Goal: Task Accomplishment & Management: Complete application form

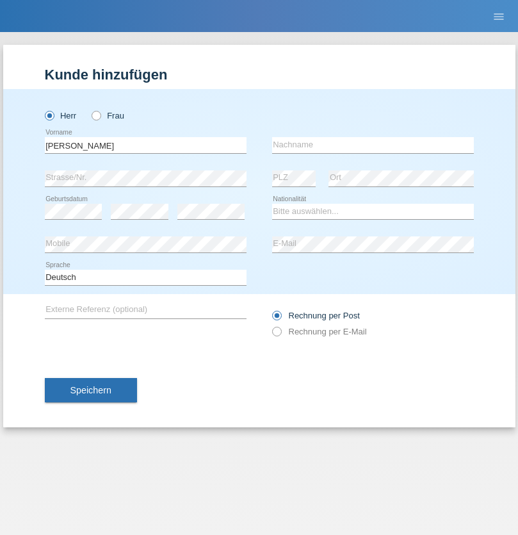
type input "Jorge"
click at [373, 145] on input "text" at bounding box center [373, 145] width 202 height 16
type input "SANTOS"
select select "PT"
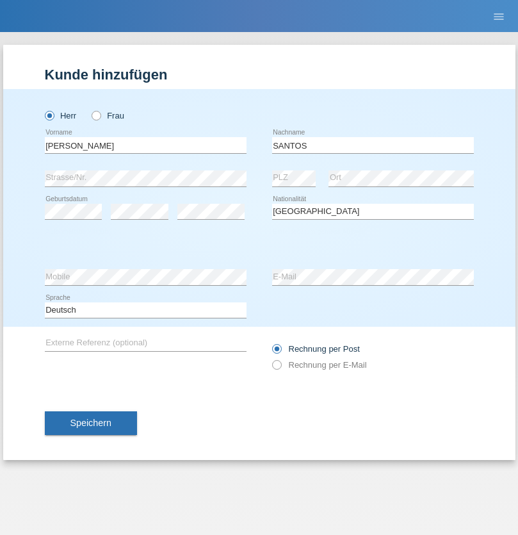
select select "C"
select select "26"
select select "12"
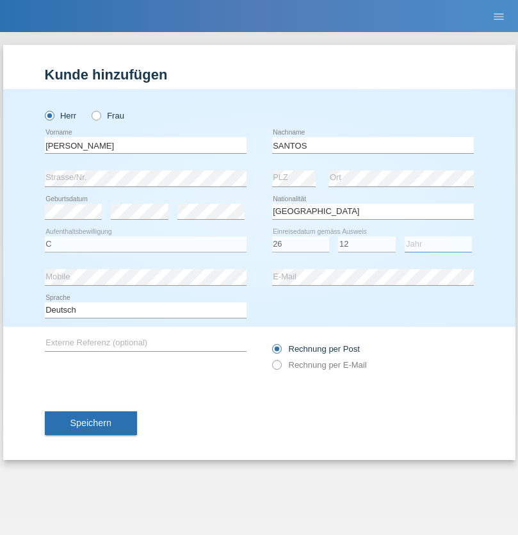
select select "2013"
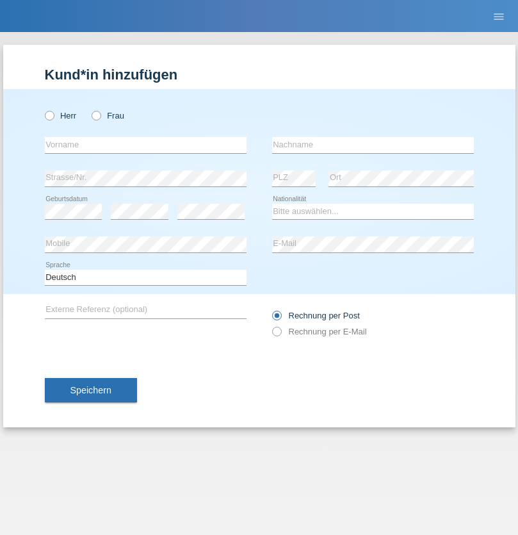
radio input "true"
click at [145, 145] on input "text" at bounding box center [146, 145] width 202 height 16
type input "[PERSON_NAME]"
click at [373, 145] on input "text" at bounding box center [373, 145] width 202 height 16
type input "Traksel"
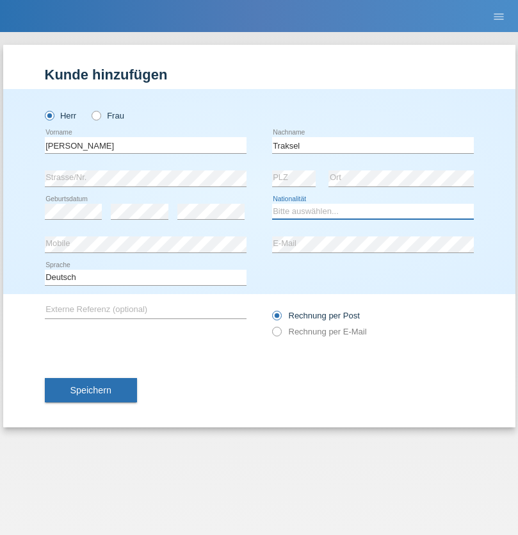
select select "DE"
select select "C"
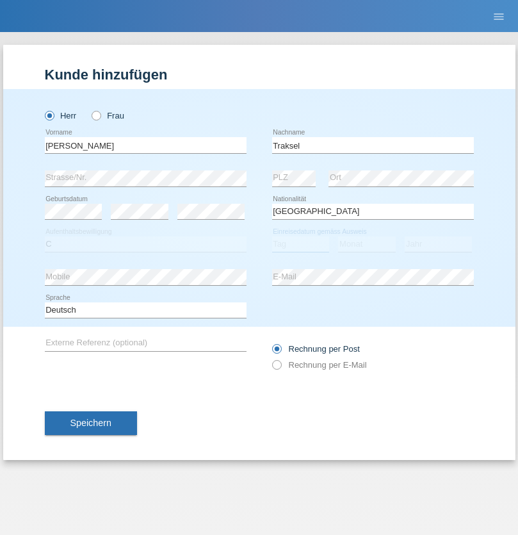
select select "01"
select select "07"
select select "2008"
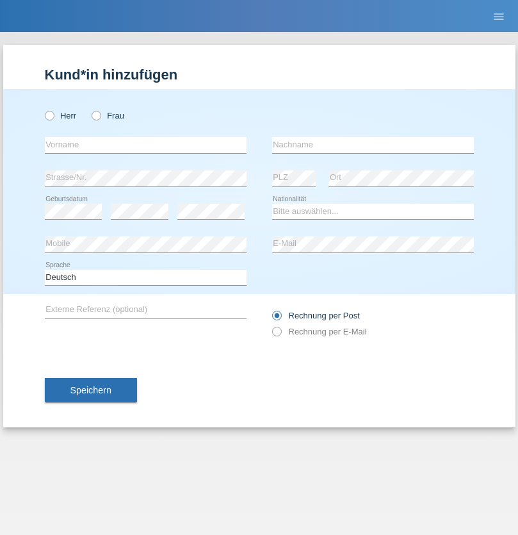
radio input "true"
click at [145, 145] on input "text" at bounding box center [146, 145] width 202 height 16
type input "Asia"
click at [373, 145] on input "text" at bounding box center [373, 145] width 202 height 16
type input "Riva"
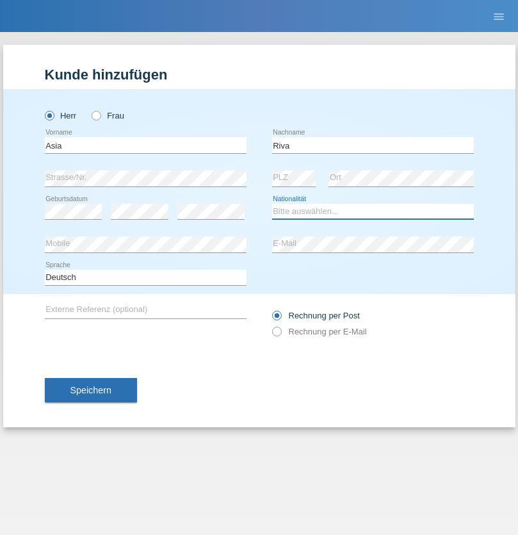
select select "IT"
select select "C"
select select "01"
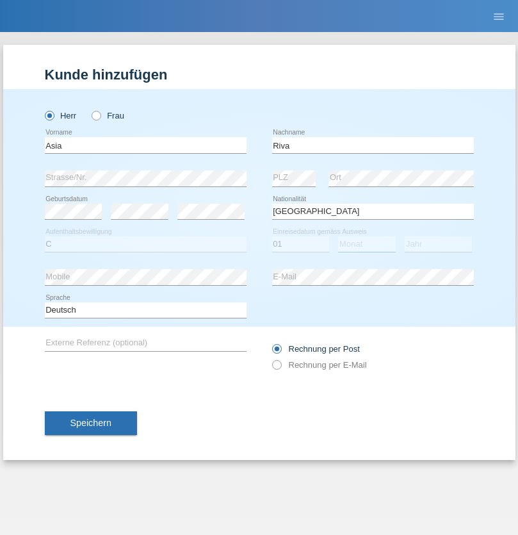
select select "06"
select select "2021"
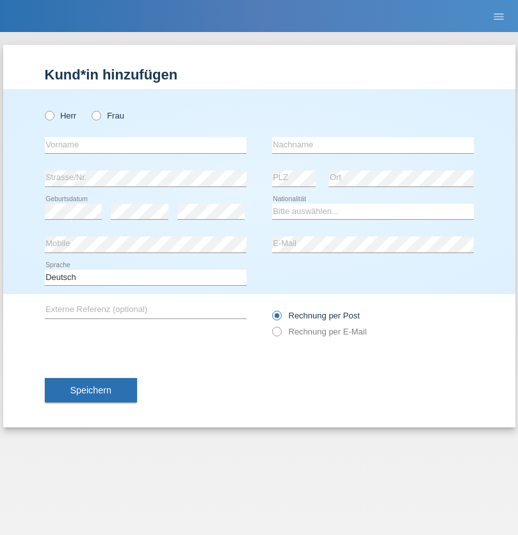
radio input "true"
click at [145, 145] on input "text" at bounding box center [146, 145] width 202 height 16
type input "Firas"
click at [373, 145] on input "text" at bounding box center [373, 145] width 202 height 16
type input "Khalil"
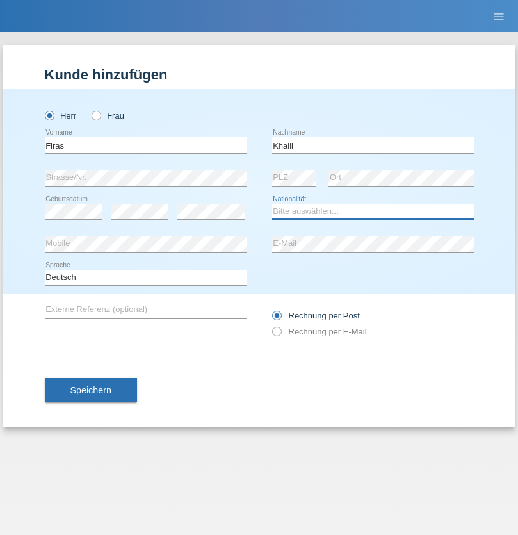
select select "IT"
select select "C"
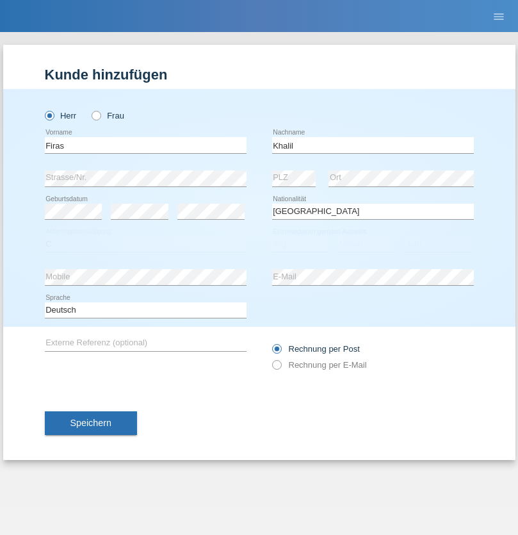
select select "01"
select select "03"
select select "2021"
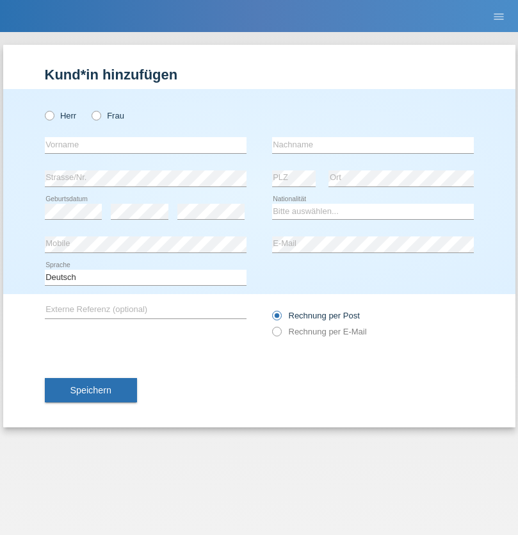
radio input "true"
click at [145, 145] on input "text" at bounding box center [146, 145] width 202 height 16
type input "Diego"
click at [373, 145] on input "text" at bounding box center [373, 145] width 202 height 16
type input "Patera"
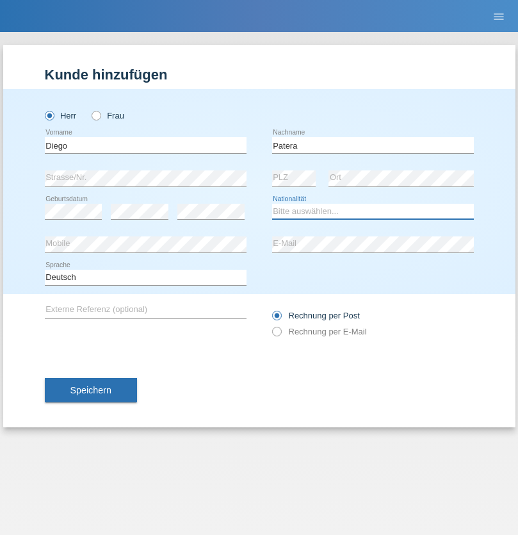
select select "CH"
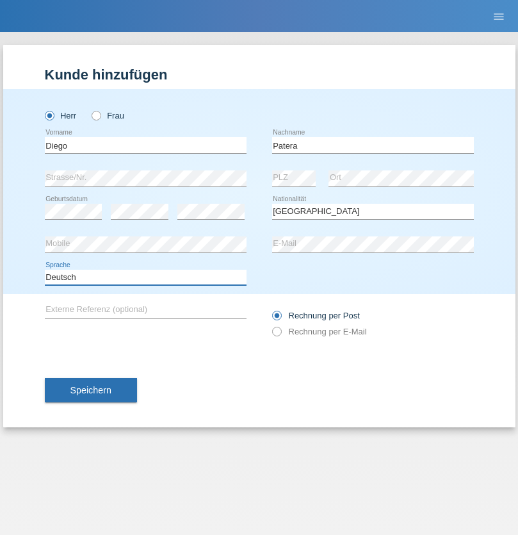
select select "en"
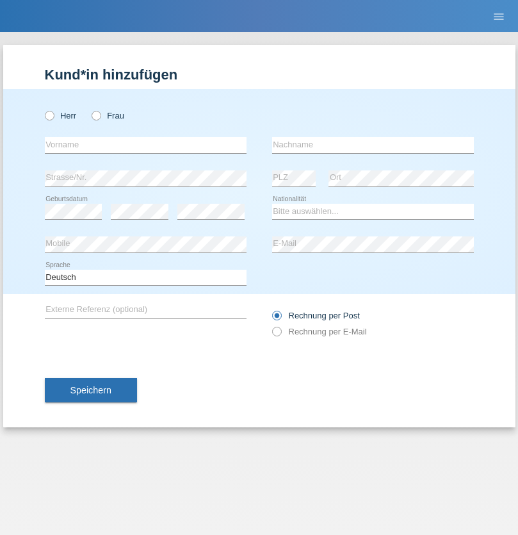
radio input "true"
click at [145, 145] on input "text" at bounding box center [146, 145] width 202 height 16
type input "Ketty"
click at [373, 145] on input "text" at bounding box center [373, 145] width 202 height 16
type input "Kalupnath"
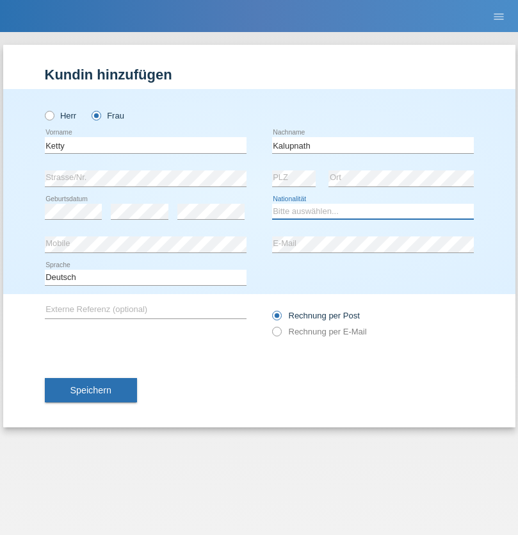
select select "CH"
radio input "true"
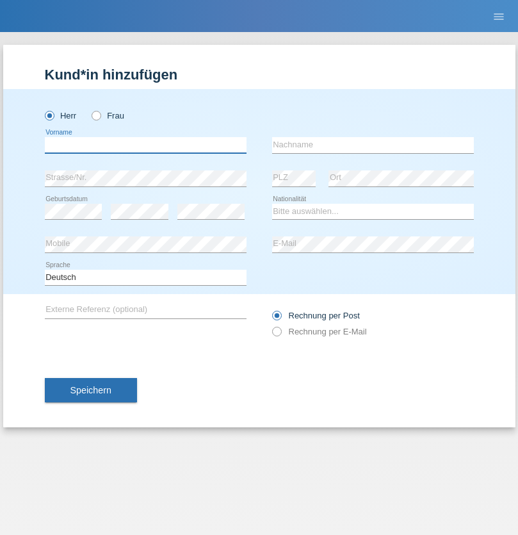
click at [145, 145] on input "text" at bounding box center [146, 145] width 202 height 16
type input "[PERSON_NAME]"
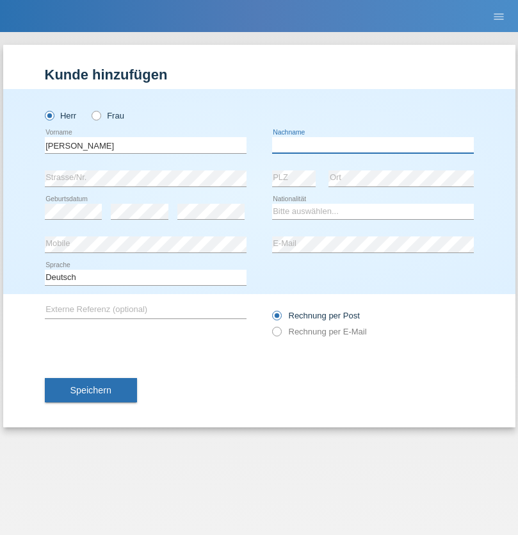
click at [373, 145] on input "text" at bounding box center [373, 145] width 202 height 16
type input "Mucha"
select select "CH"
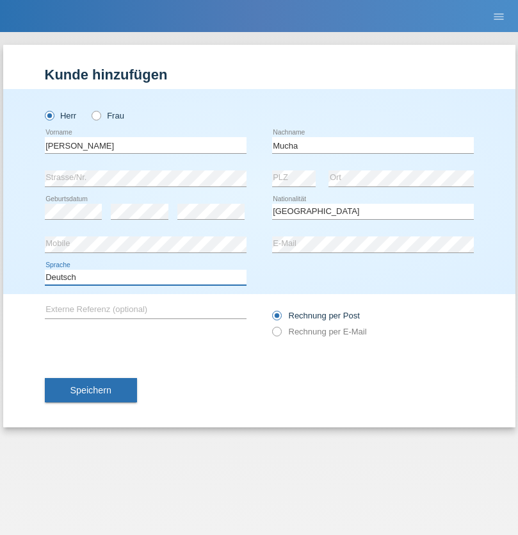
select select "en"
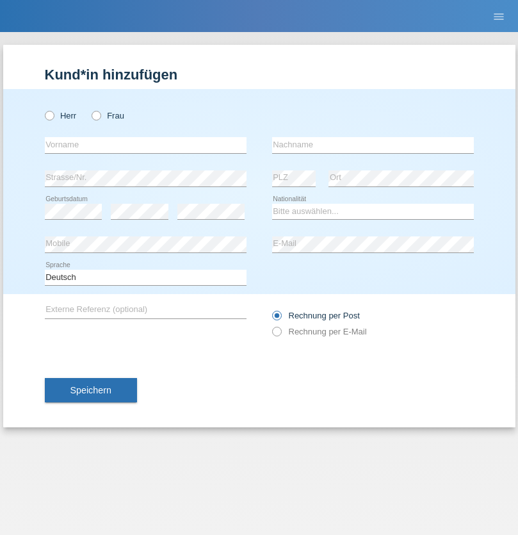
radio input "true"
click at [145, 145] on input "text" at bounding box center [146, 145] width 202 height 16
type input "Franziska"
click at [373, 145] on input "text" at bounding box center [373, 145] width 202 height 16
type input "Starke"
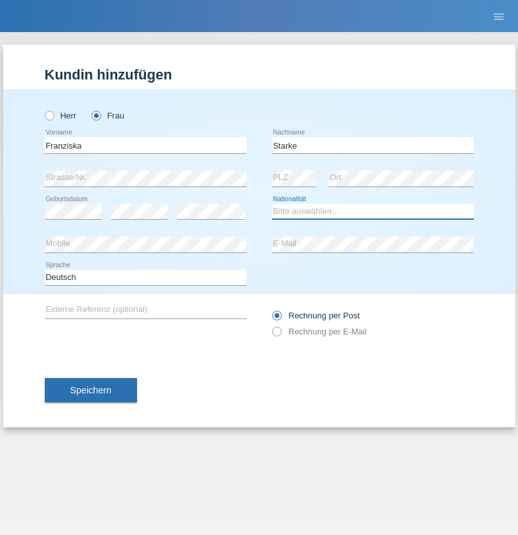
select select "DE"
select select "C"
select select "01"
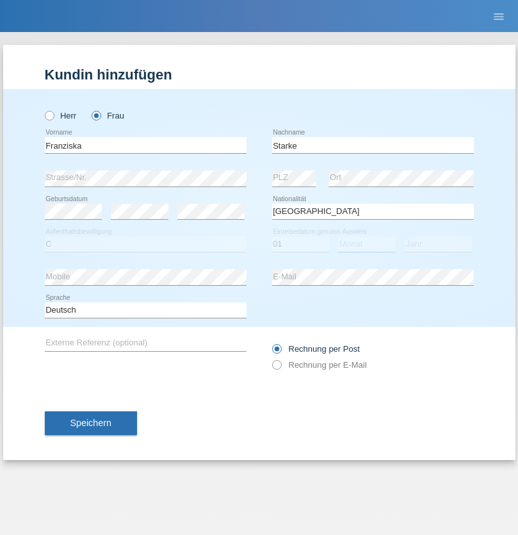
select select "03"
select select "1985"
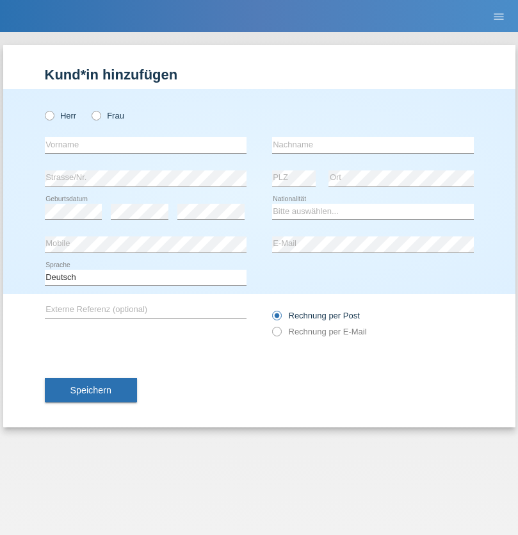
radio input "true"
click at [145, 145] on input "text" at bounding box center [146, 145] width 202 height 16
type input "[DEMOGRAPHIC_DATA]"
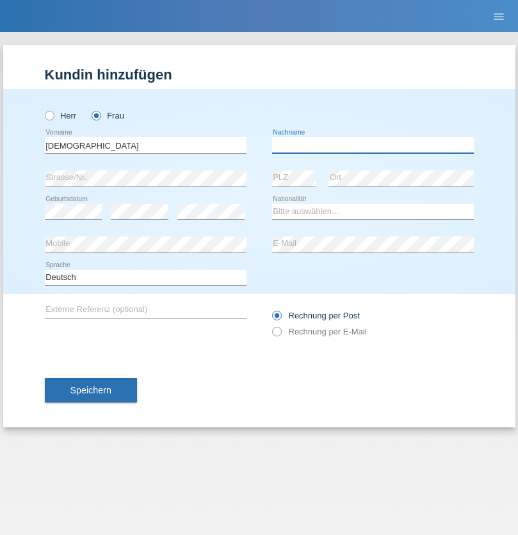
click at [373, 145] on input "text" at bounding box center [373, 145] width 202 height 16
type input "Cimbaljević"
select select "HR"
select select "C"
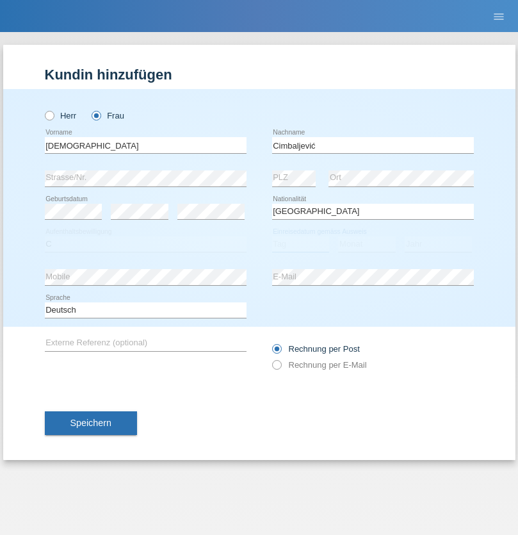
select select "13"
select select "08"
select select "2021"
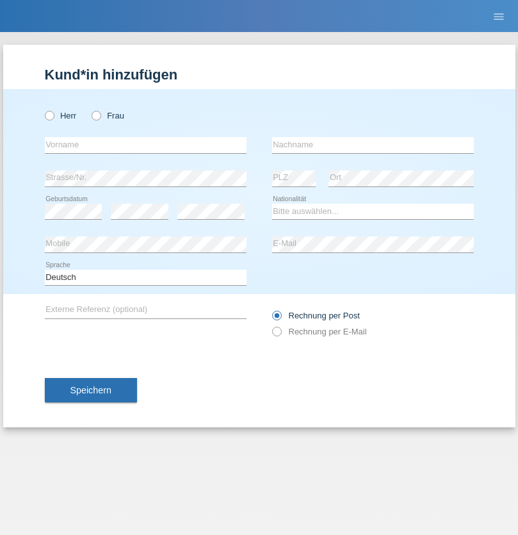
radio input "true"
click at [145, 145] on input "text" at bounding box center [146, 145] width 202 height 16
type input "Batsche"
click at [373, 145] on input "text" at bounding box center [373, 145] width 202 height 16
type input "Arifoska"
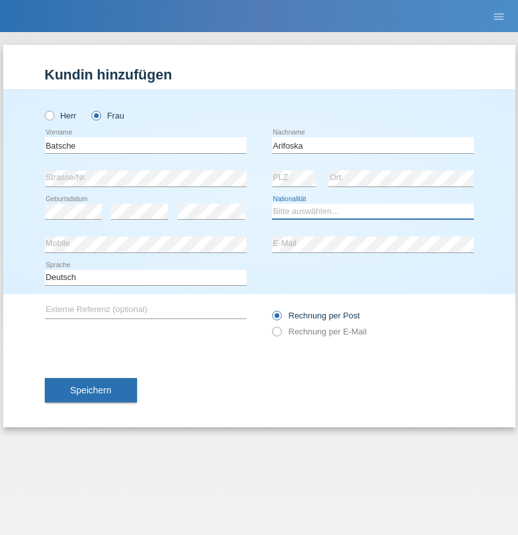
select select "CH"
radio input "true"
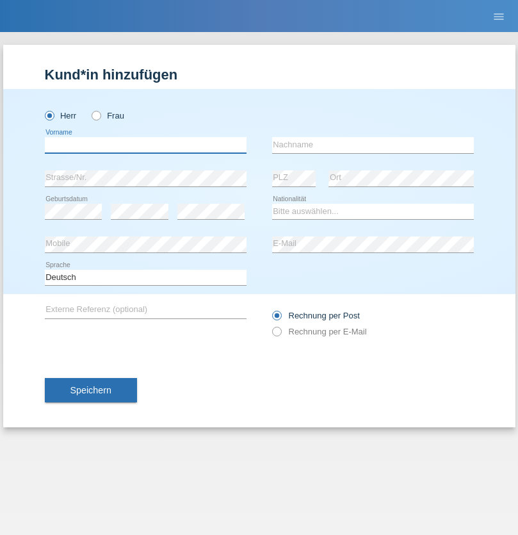
click at [145, 145] on input "text" at bounding box center [146, 145] width 202 height 16
type input "Emre"
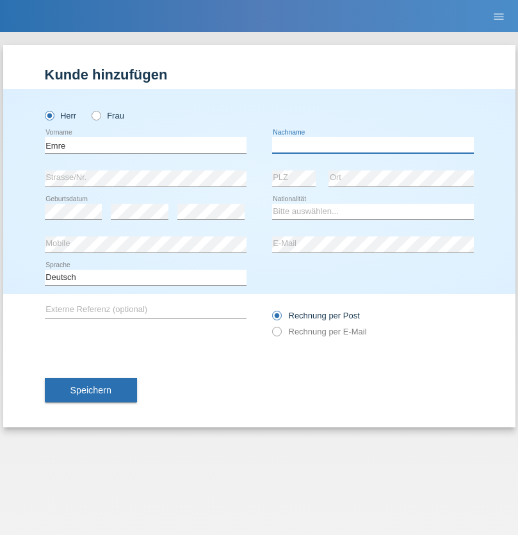
click at [373, 145] on input "text" at bounding box center [373, 145] width 202 height 16
type input "Uzun"
select select "CH"
